Goal: Information Seeking & Learning: Understand process/instructions

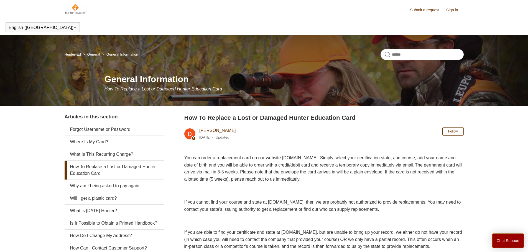
click at [103, 172] on link "How To Replace a Lost or Damaged Hunter Education Card" at bounding box center [115, 170] width 100 height 19
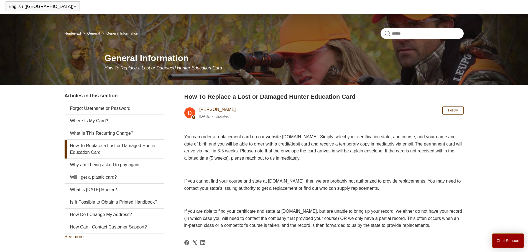
scroll to position [19, 0]
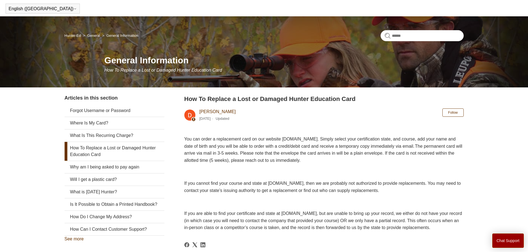
click at [109, 151] on link "How To Replace a Lost or Damaged Hunter Education Card" at bounding box center [115, 151] width 100 height 19
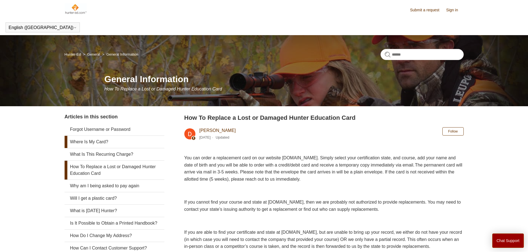
click at [108, 140] on link "Where Is My Card?" at bounding box center [115, 142] width 100 height 12
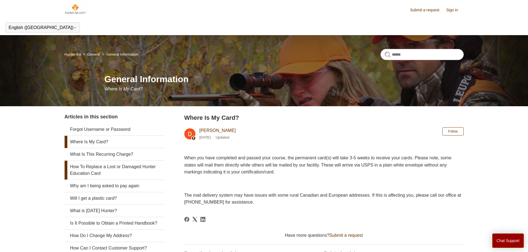
click at [112, 172] on link "How To Replace a Lost or Damaged Hunter Education Card" at bounding box center [115, 170] width 100 height 19
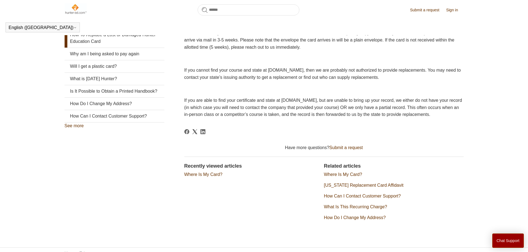
scroll to position [123, 0]
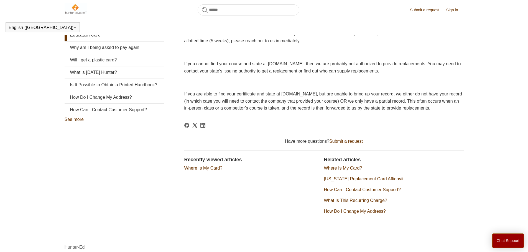
click at [210, 171] on link "Where Is My Card?" at bounding box center [203, 168] width 38 height 5
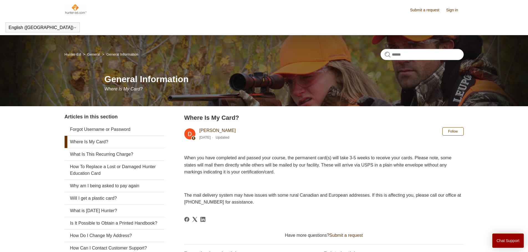
click at [75, 55] on link "Hunter-Ed" at bounding box center [73, 54] width 16 height 4
